Goal: Information Seeking & Learning: Learn about a topic

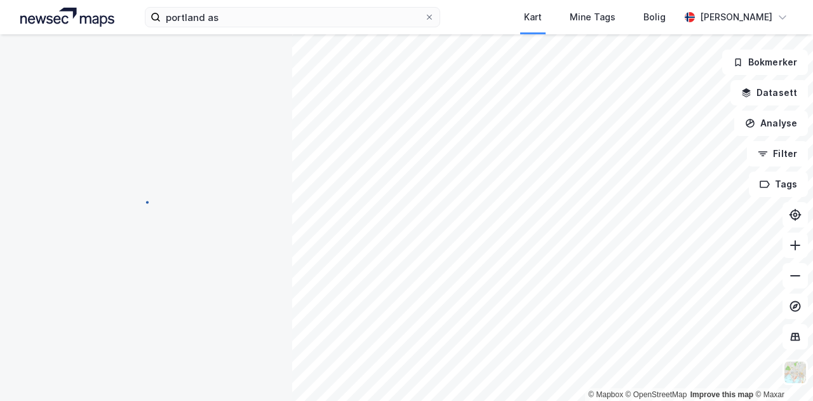
scroll to position [164, 0]
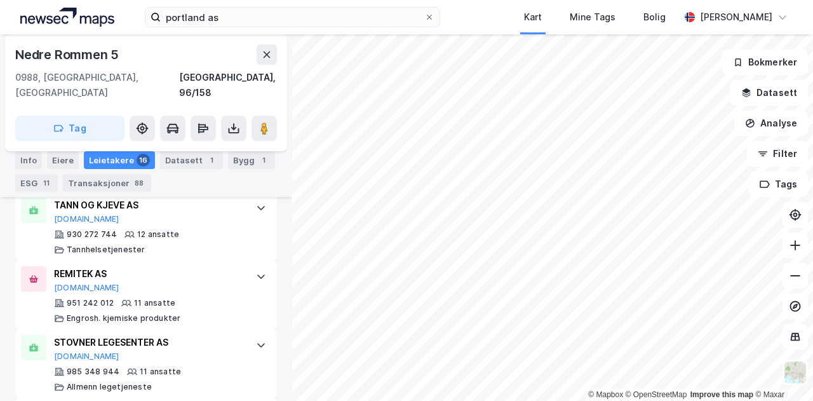
scroll to position [705, 0]
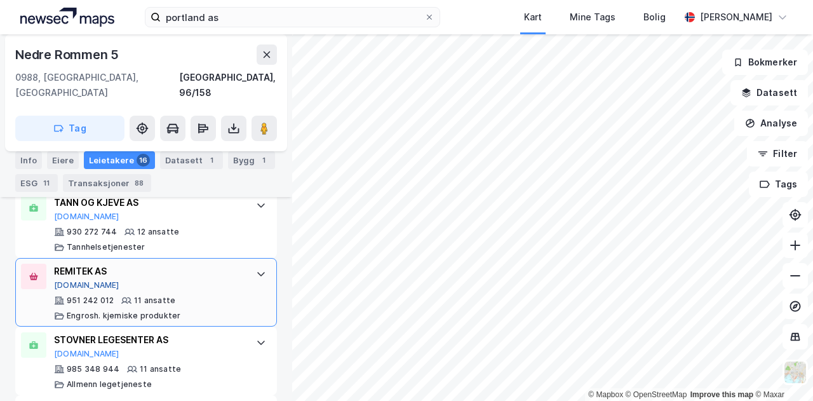
click at [73, 280] on button "[DOMAIN_NAME]" at bounding box center [86, 285] width 65 height 10
